Goal: Information Seeking & Learning: Compare options

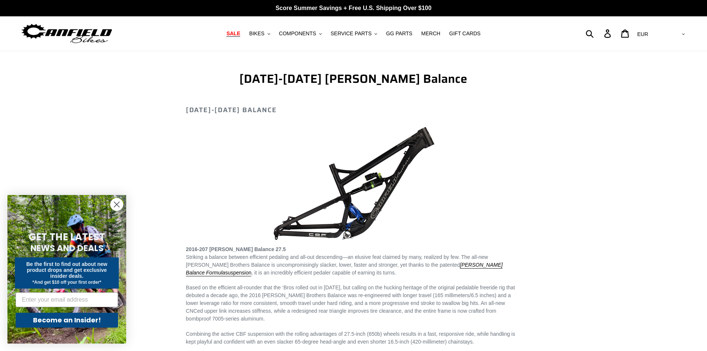
click at [240, 34] on span "SALE" at bounding box center [233, 33] width 14 height 6
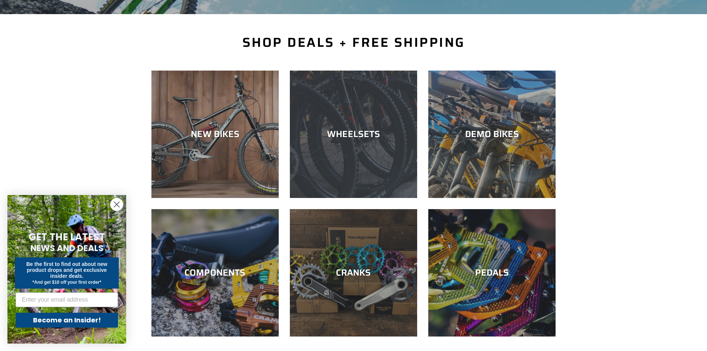
click at [350, 138] on div "WHEELSETS" at bounding box center [353, 134] width 127 height 11
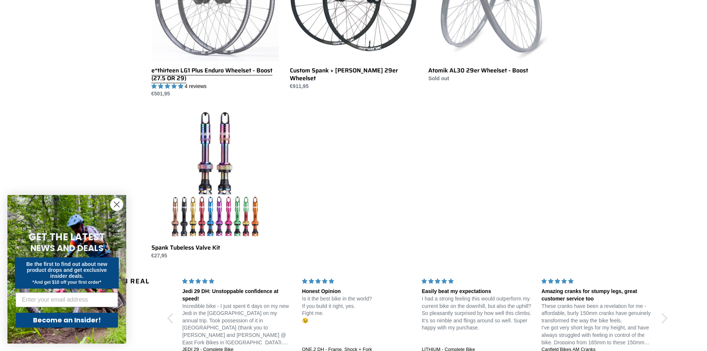
scroll to position [297, 0]
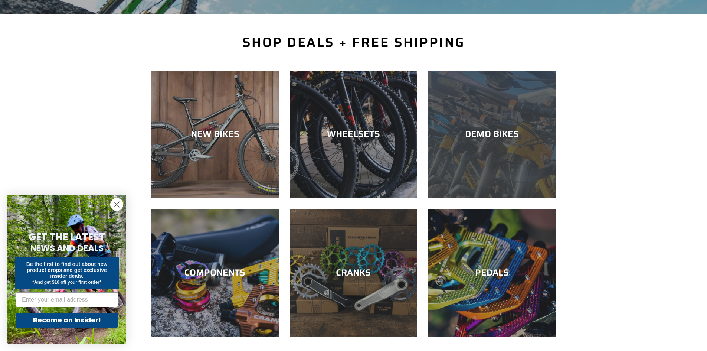
click at [502, 137] on div "DEMO BIKES" at bounding box center [491, 134] width 127 height 11
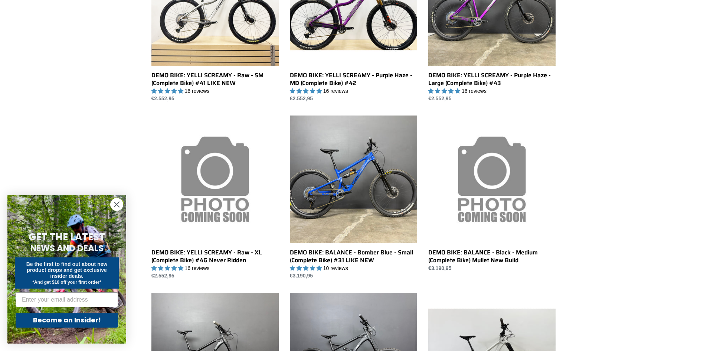
scroll to position [297, 0]
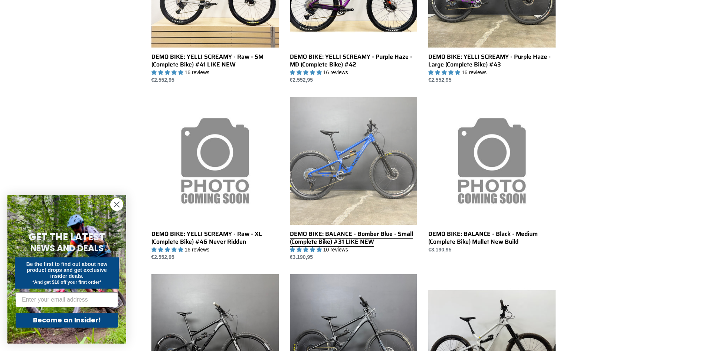
click at [348, 238] on link "DEMO BIKE: BALANCE - Bomber Blue - Small (Complete Bike) #31 LIKE NEW" at bounding box center [353, 179] width 127 height 164
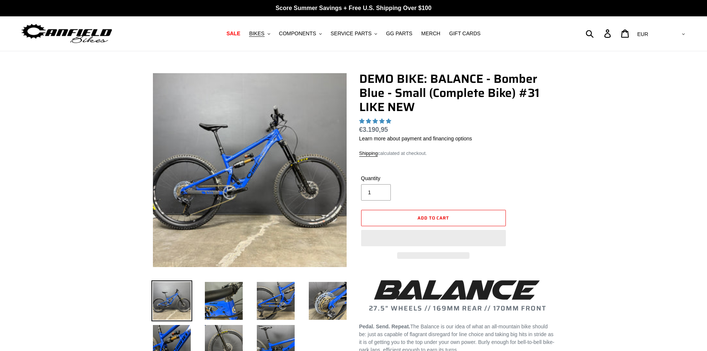
select select "highest-rating"
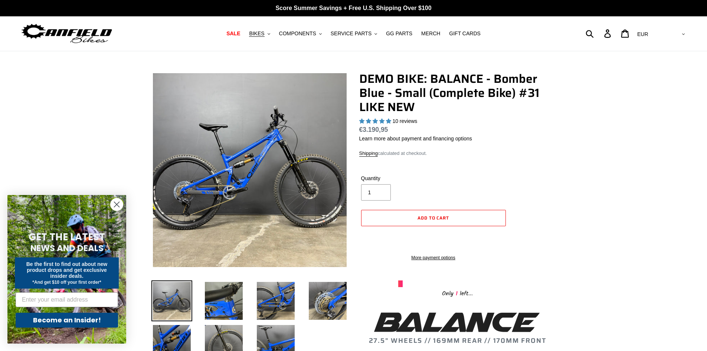
scroll to position [37, 0]
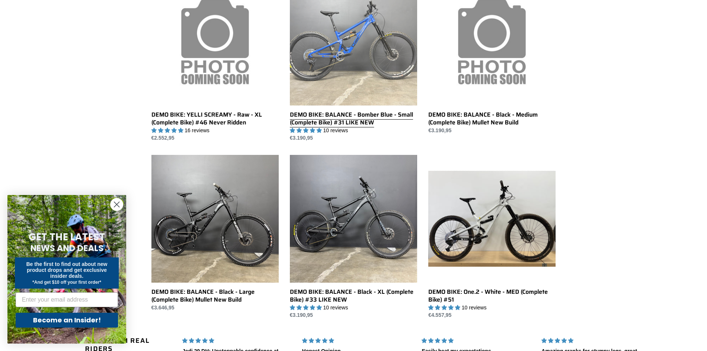
scroll to position [445, 0]
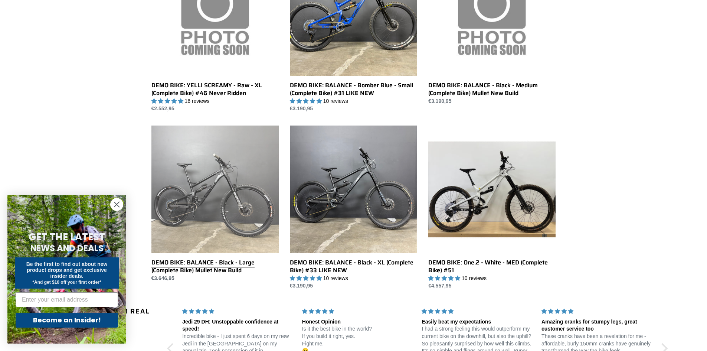
click at [194, 266] on link "DEMO BIKE: BALANCE - Black - Large (Complete Bike) Mullet New Build" at bounding box center [214, 203] width 127 height 156
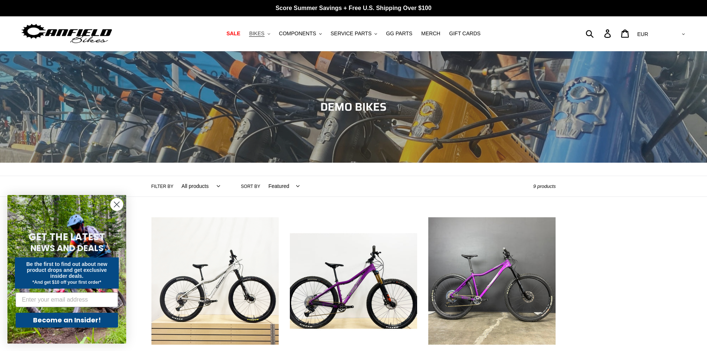
click at [264, 35] on span "BIKES" at bounding box center [256, 33] width 15 height 6
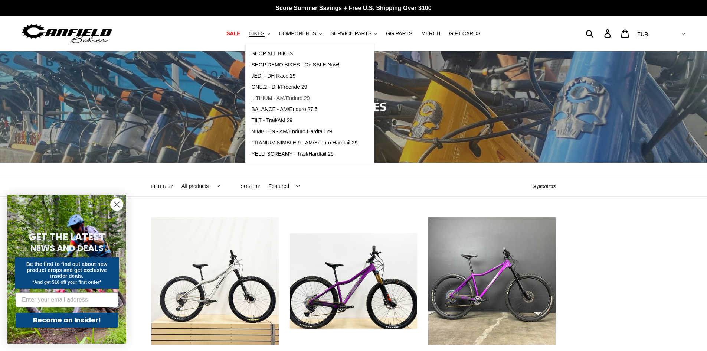
click at [301, 99] on span "LITHIUM - AM/Enduro 29" at bounding box center [280, 98] width 58 height 6
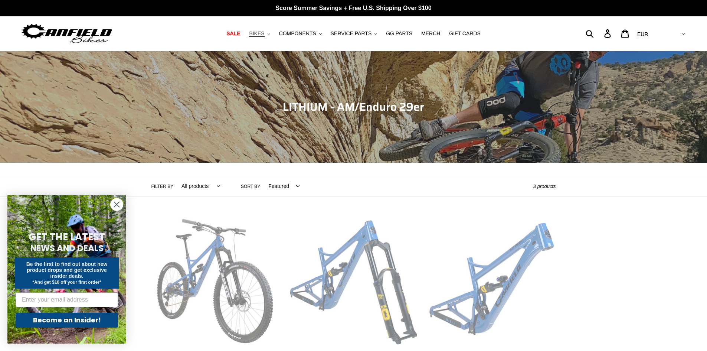
click at [264, 36] on span "BIKES" at bounding box center [256, 33] width 15 height 6
click at [273, 33] on button "BIKES .cls-1{fill:#231f20}" at bounding box center [259, 34] width 28 height 10
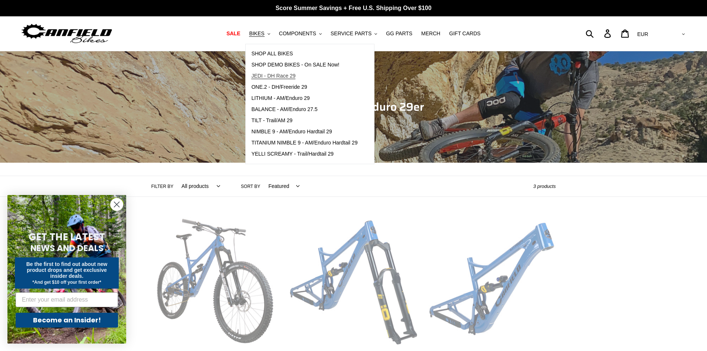
click at [289, 78] on span "JEDI - DH Race 29" at bounding box center [273, 76] width 44 height 6
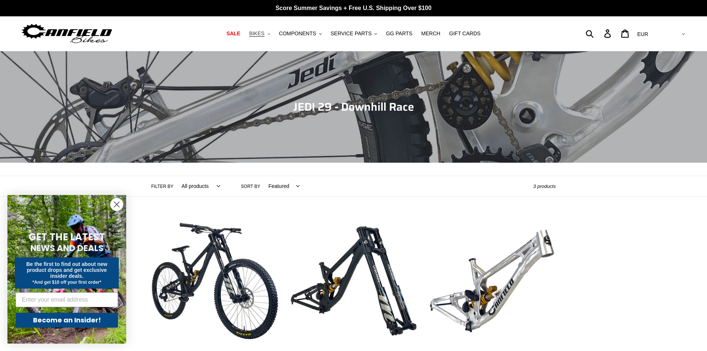
click at [273, 34] on button "BIKES .cls-1{fill:#231f20}" at bounding box center [259, 34] width 28 height 10
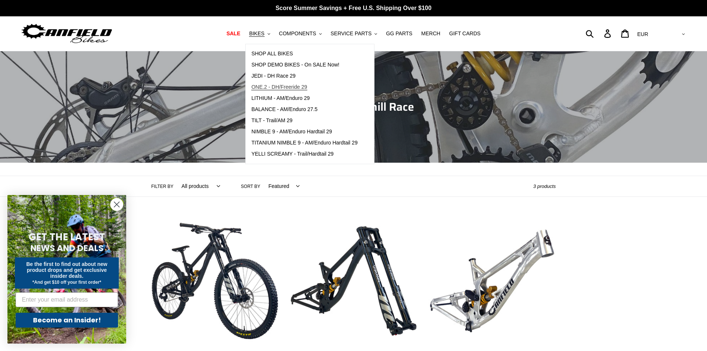
click at [303, 86] on span "ONE.2 - DH/Freeride 29" at bounding box center [279, 87] width 56 height 6
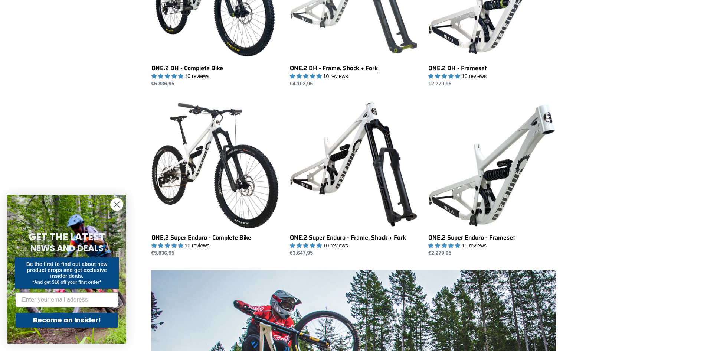
scroll to position [297, 0]
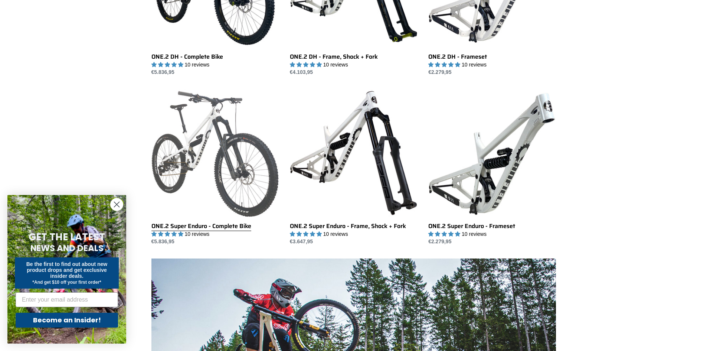
click at [199, 225] on link "ONE.2 Super Enduro - Complete Bike" at bounding box center [214, 167] width 127 height 156
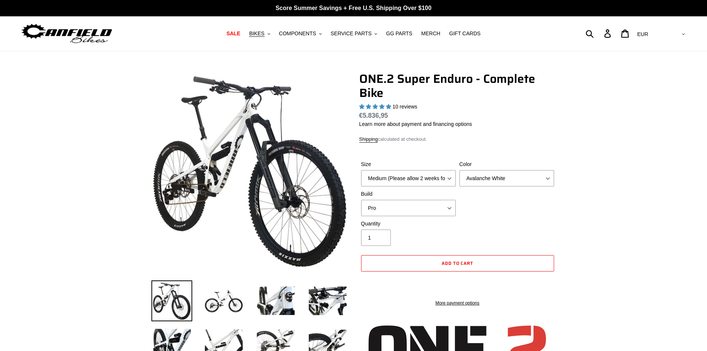
select select "highest-rating"
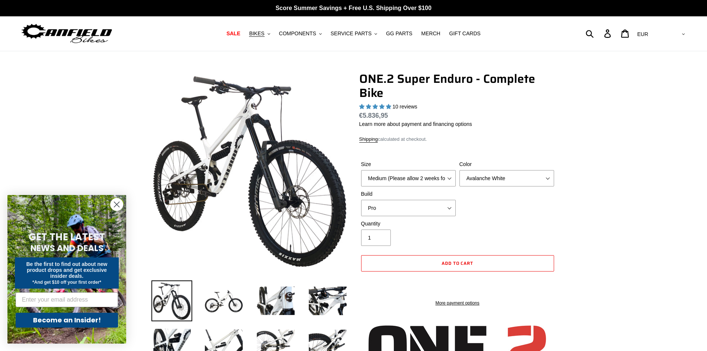
scroll to position [37, 0]
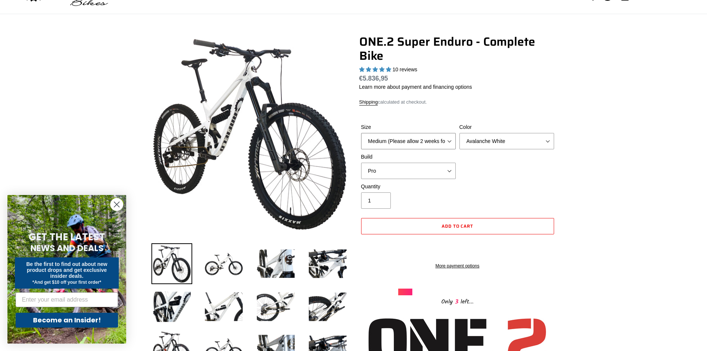
click at [446, 139] on select "Medium (Please allow 2 weeks for delivery) Large (Sold Out)" at bounding box center [408, 141] width 95 height 16
click at [434, 142] on select "Medium (Please allow 2 weeks for delivery) Large (Sold Out)" at bounding box center [408, 141] width 95 height 16
click at [223, 269] on img at bounding box center [223, 263] width 41 height 41
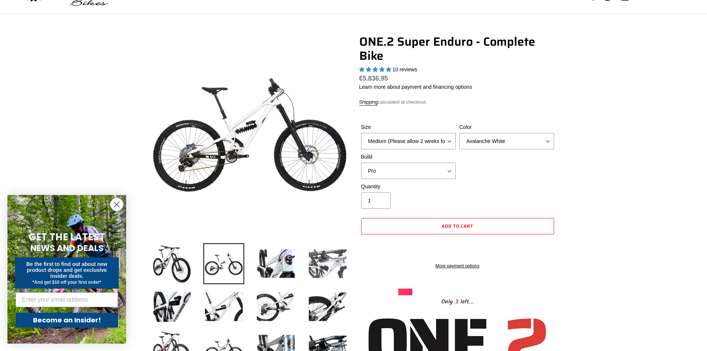
click at [324, 263] on img at bounding box center [327, 263] width 41 height 41
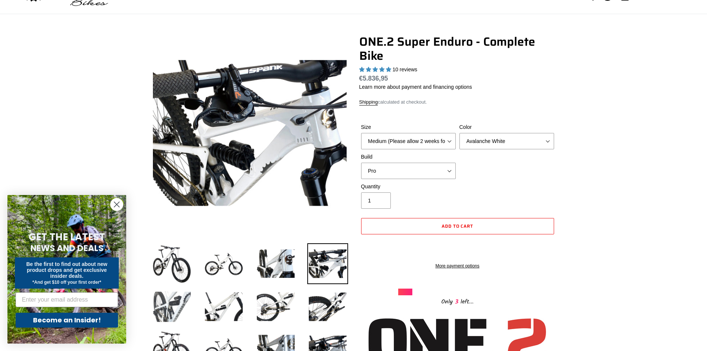
click at [179, 306] on img at bounding box center [171, 306] width 41 height 41
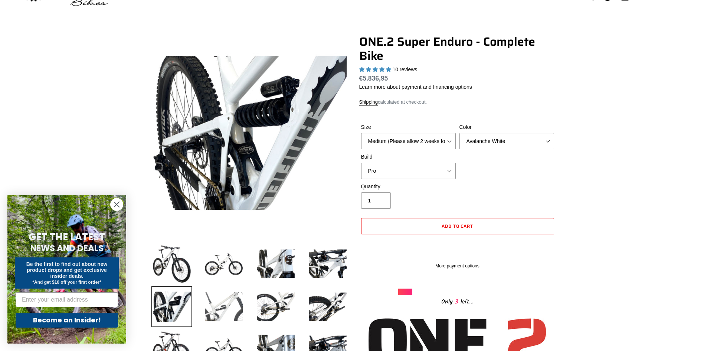
click at [233, 307] on img at bounding box center [223, 306] width 41 height 41
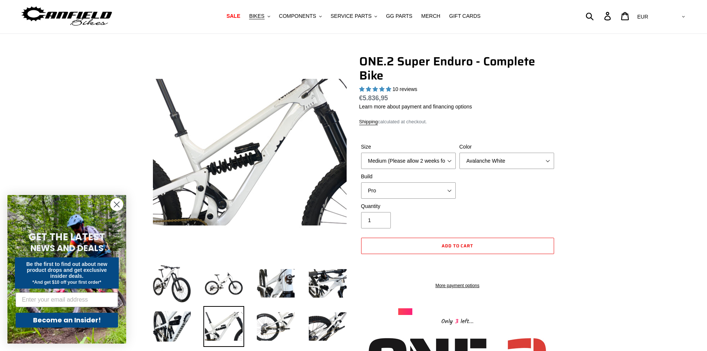
scroll to position [0, 0]
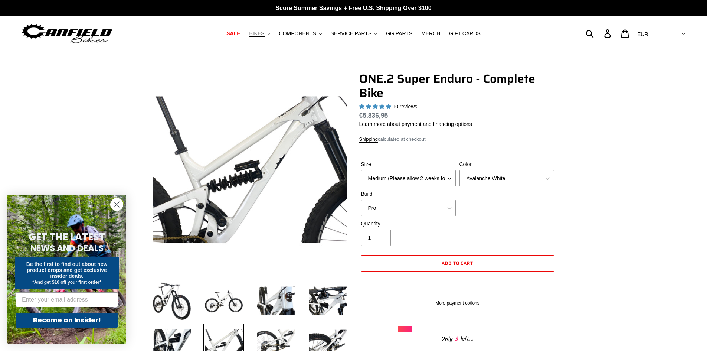
click at [270, 35] on icon ".cls-1{fill:#231f20}" at bounding box center [269, 34] width 3 height 3
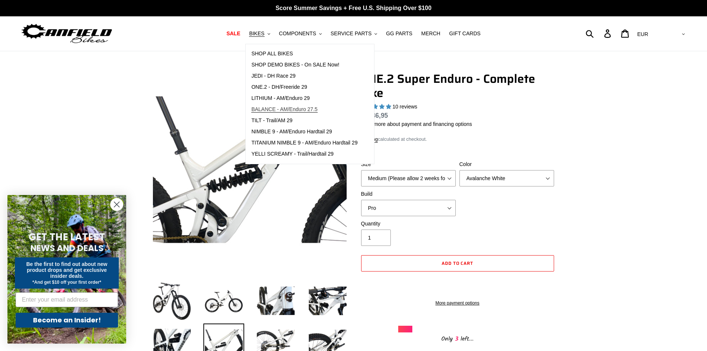
click at [316, 107] on span "BALANCE - AM/Enduro 27.5" at bounding box center [284, 109] width 66 height 6
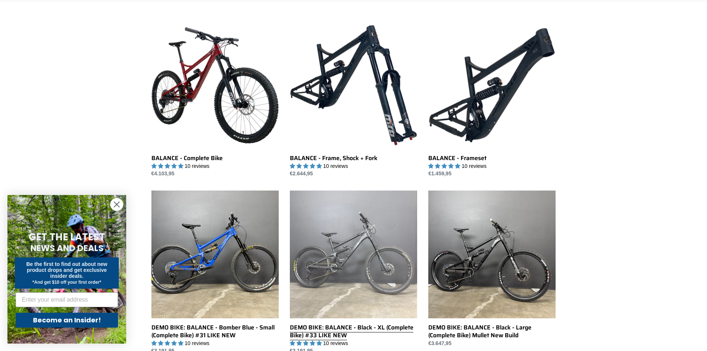
scroll to position [148, 0]
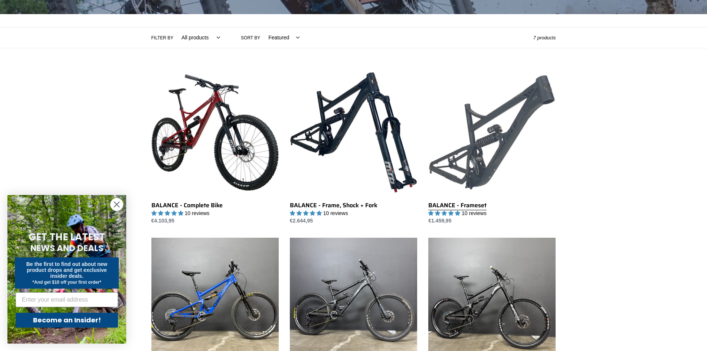
click at [458, 205] on link "BALANCE - Frameset" at bounding box center [491, 147] width 127 height 156
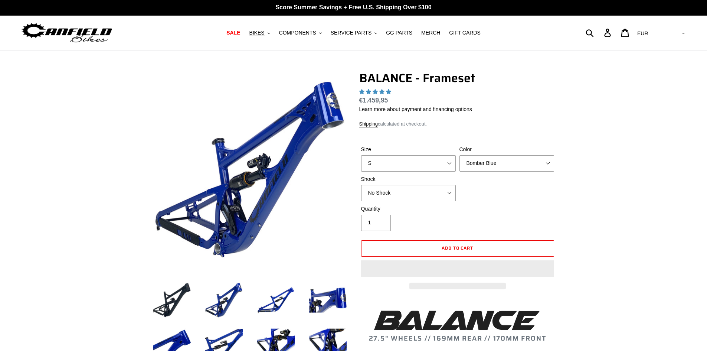
select select "highest-rating"
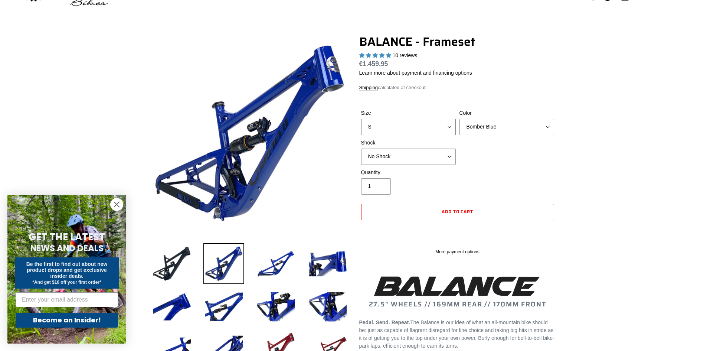
click at [437, 128] on select "S M L XL" at bounding box center [408, 127] width 95 height 16
select select "L"
click at [361, 119] on select "S M L XL" at bounding box center [408, 127] width 95 height 16
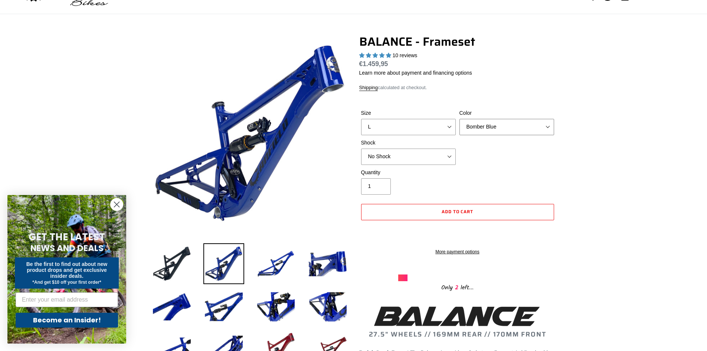
click at [482, 128] on select "Bomber Blue Goat's Blood Stealth Black" at bounding box center [506, 127] width 95 height 16
click at [409, 156] on select "No Shock Cane Creek Kitsuma Air Öhlins TTX2 Air EXT Storia V3-S" at bounding box center [408, 156] width 95 height 16
select select "Öhlins TTX2 Air"
click at [361, 148] on select "No Shock Cane Creek Kitsuma Air Öhlins TTX2 Air EXT Storia V3-S" at bounding box center [408, 156] width 95 height 16
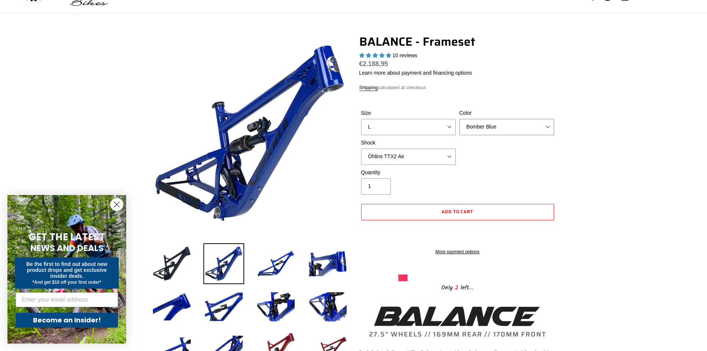
click at [486, 128] on select "Bomber Blue Goat's Blood Stealth Black" at bounding box center [506, 127] width 95 height 16
click at [459, 119] on select "Bomber Blue Goat's Blood Stealth Black" at bounding box center [506, 127] width 95 height 16
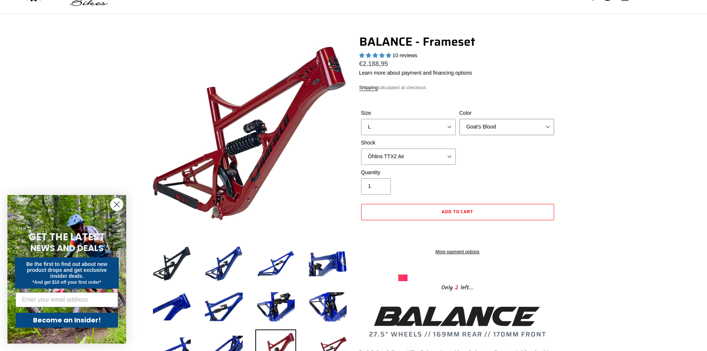
click at [495, 130] on select "Bomber Blue Goat's Blood Stealth Black" at bounding box center [506, 127] width 95 height 16
select select "Stealth Black"
click at [459, 119] on select "Bomber Blue Goat's Blood Stealth Black" at bounding box center [506, 127] width 95 height 16
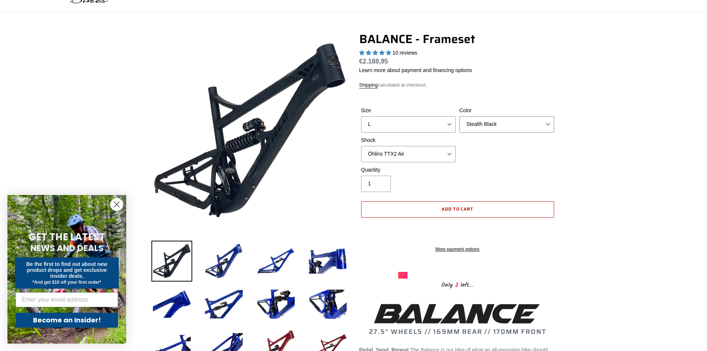
scroll to position [37, 0]
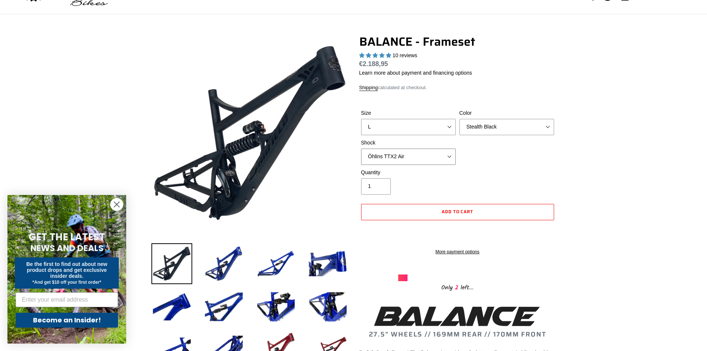
click at [410, 156] on select "No Shock Cane Creek Kitsuma Air Öhlins TTX2 Air EXT Storia V3-S" at bounding box center [408, 156] width 95 height 16
click at [361, 148] on select "No Shock Cane Creek Kitsuma Air Öhlins TTX2 Air EXT Storia V3-S" at bounding box center [408, 156] width 95 height 16
click at [411, 158] on select "No Shock Cane Creek Kitsuma Air Öhlins TTX2 Air EXT Storia V3-S" at bounding box center [408, 156] width 95 height 16
click at [361, 148] on select "No Shock Cane Creek Kitsuma Air Öhlins TTX2 Air EXT Storia V3-S" at bounding box center [408, 156] width 95 height 16
click at [416, 153] on select "No Shock Cane Creek Kitsuma Air Öhlins TTX2 Air EXT Storia V3-S" at bounding box center [408, 156] width 95 height 16
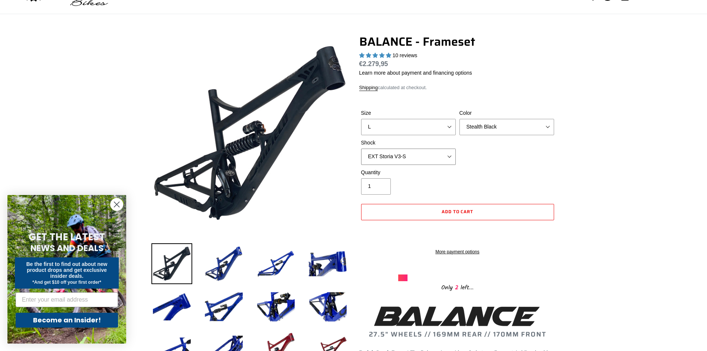
select select "No Shock"
click at [361, 148] on select "No Shock Cane Creek Kitsuma Air Öhlins TTX2 Air EXT Storia V3-S" at bounding box center [408, 156] width 95 height 16
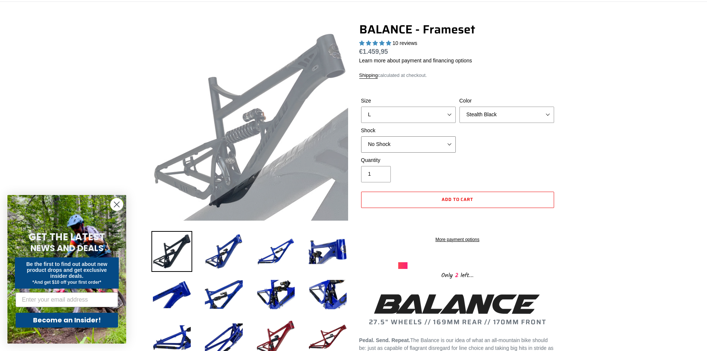
scroll to position [0, 0]
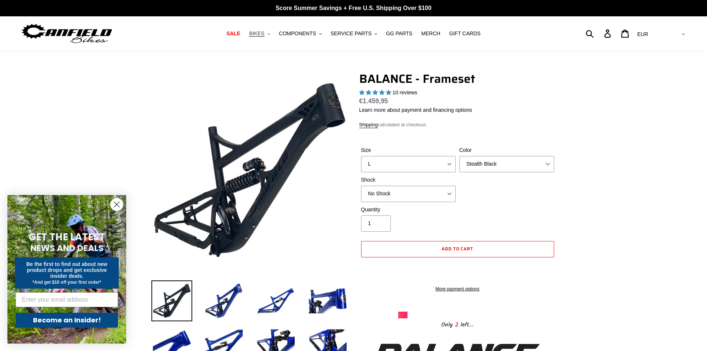
click at [273, 31] on button "BIKES .cls-1{fill:#231f20}" at bounding box center [259, 34] width 28 height 10
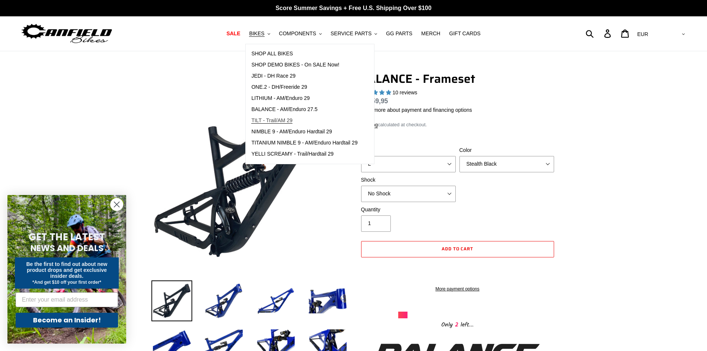
click at [292, 121] on span "TILT - Trail/AM 29" at bounding box center [271, 120] width 41 height 6
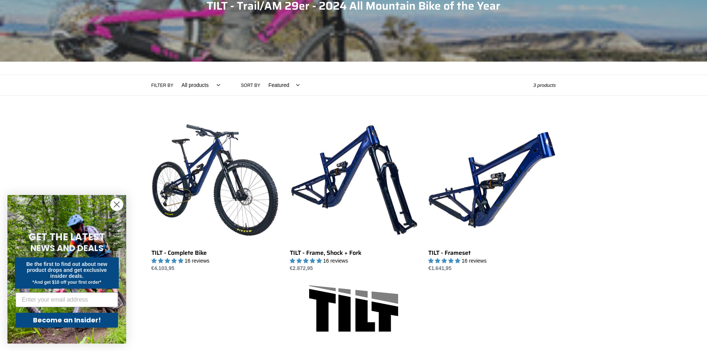
scroll to position [148, 0]
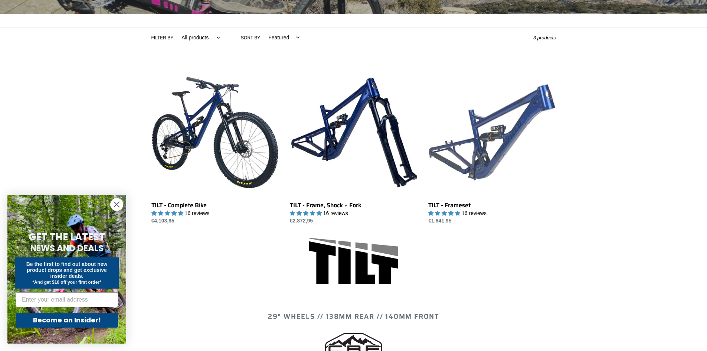
click at [455, 208] on link "TILT - Frameset" at bounding box center [491, 147] width 127 height 156
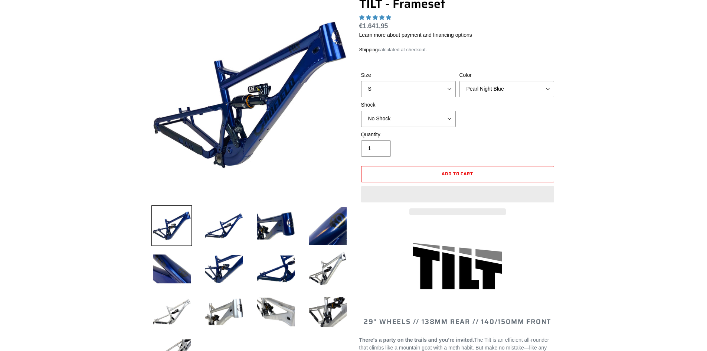
select select "highest-rating"
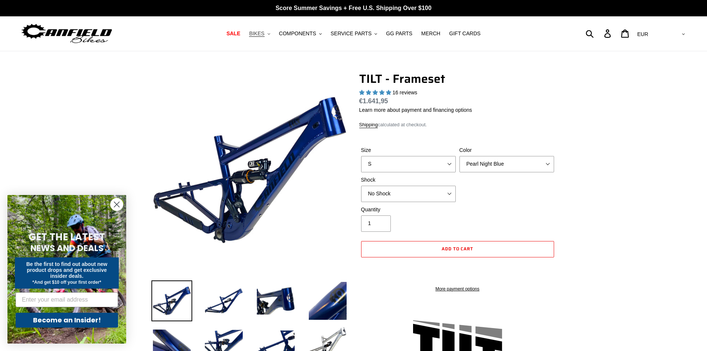
click at [264, 31] on span "BIKES" at bounding box center [256, 33] width 15 height 6
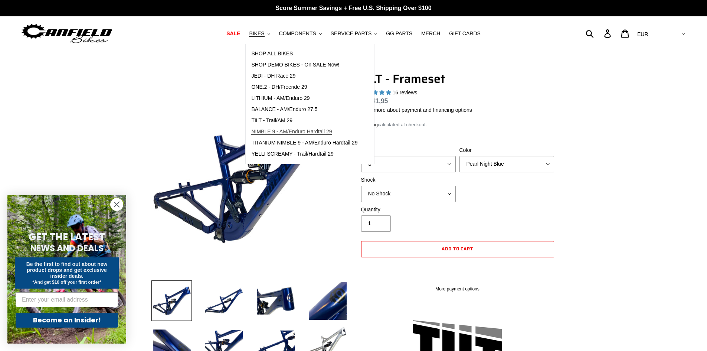
click at [301, 131] on span "NIMBLE 9 - AM/Enduro Hardtail 29" at bounding box center [291, 131] width 81 height 6
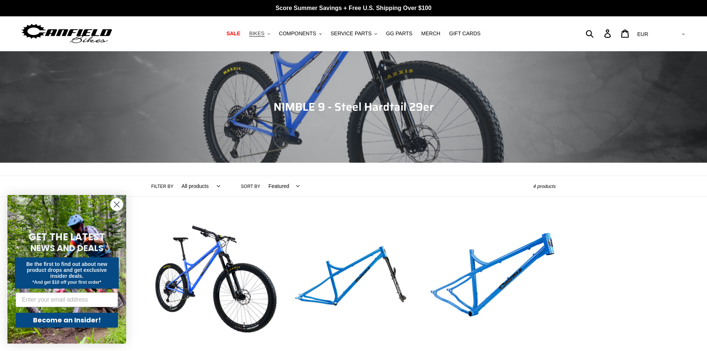
click at [264, 37] on span "BIKES" at bounding box center [256, 33] width 15 height 6
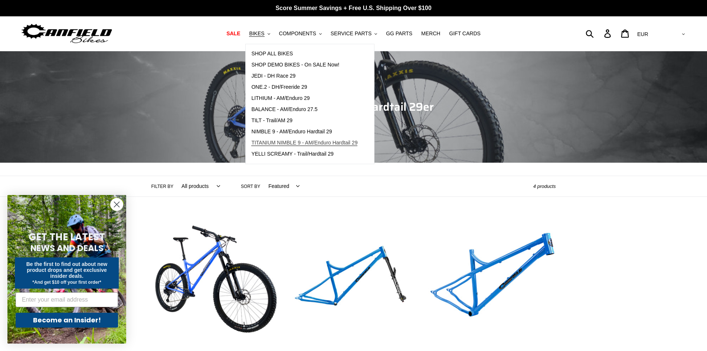
click at [292, 140] on span "TITANIUM NIMBLE 9 - AM/Enduro Hardtail 29" at bounding box center [304, 143] width 106 height 6
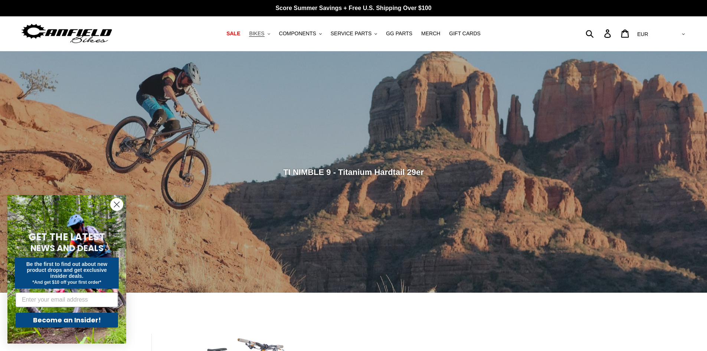
click at [264, 37] on span "BIKES" at bounding box center [256, 33] width 15 height 6
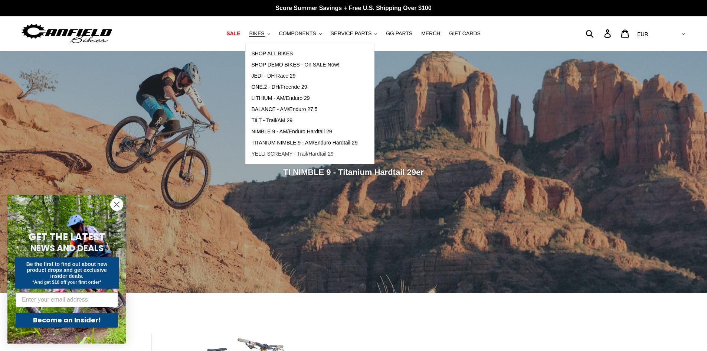
click at [285, 149] on link "YELLI SCREAMY - Trail/Hardtail 29" at bounding box center [304, 153] width 117 height 11
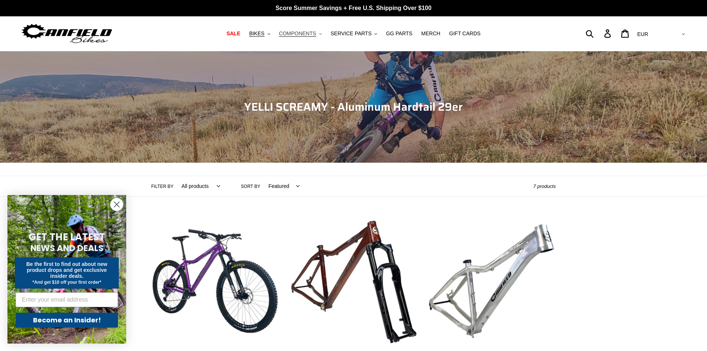
click at [325, 29] on button "COMPONENTS .cls-1{fill:#231f20}" at bounding box center [300, 34] width 50 height 10
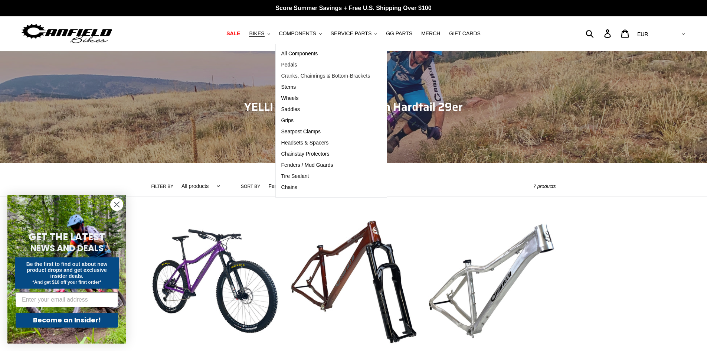
click at [317, 73] on span "Cranks, Chainrings & Bottom-Brackets" at bounding box center [325, 76] width 89 height 6
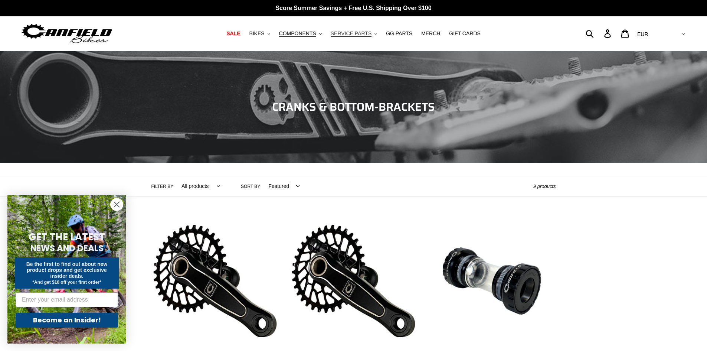
click at [363, 35] on span "SERVICE PARTS" at bounding box center [351, 33] width 41 height 6
